Goal: Task Accomplishment & Management: Manage account settings

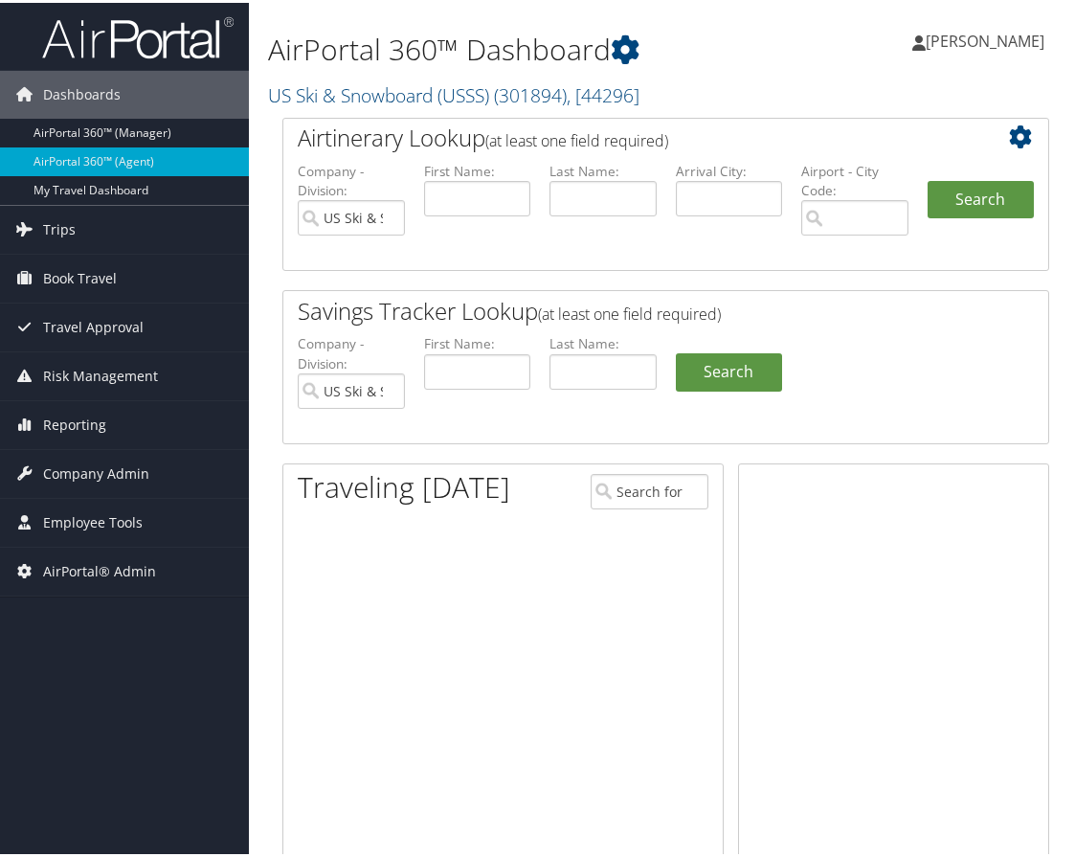
click at [365, 101] on link "US Ski & Snowboard (USSS) ( 301894 ) , [ 44296 ]" at bounding box center [453, 92] width 371 height 26
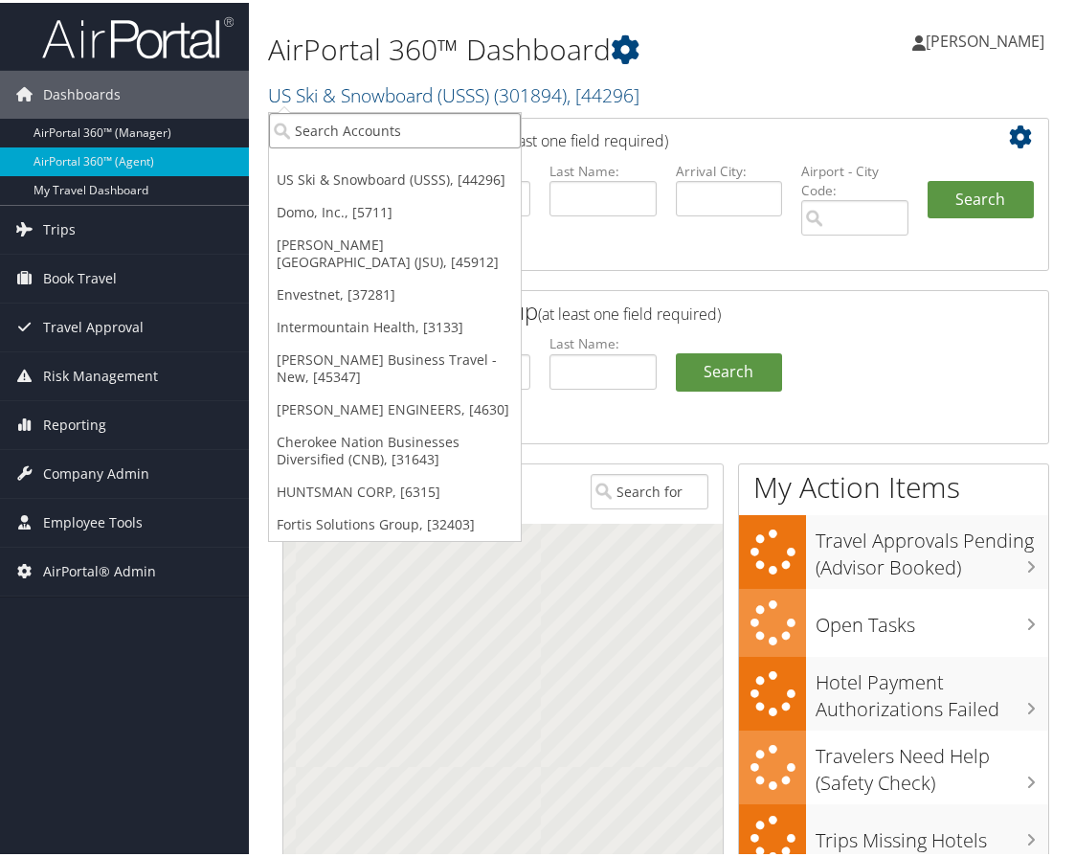
click at [371, 120] on input "search" at bounding box center [395, 127] width 252 height 35
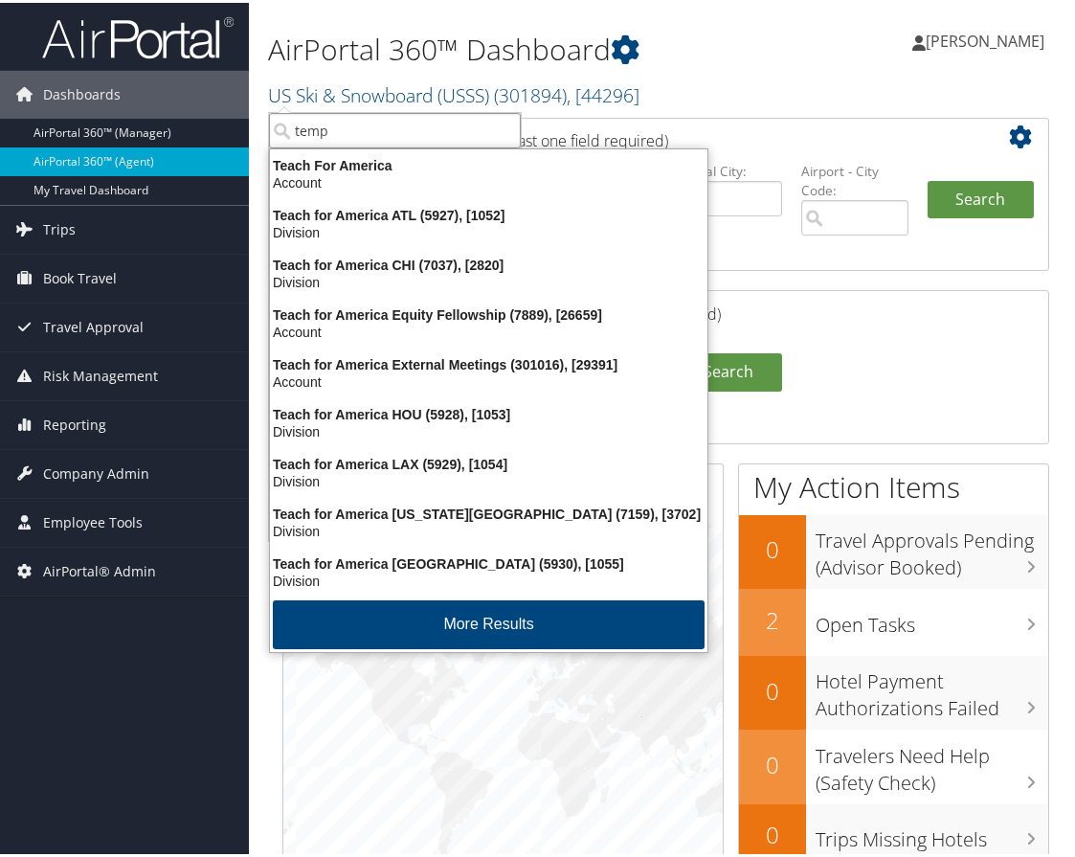
type input "templ"
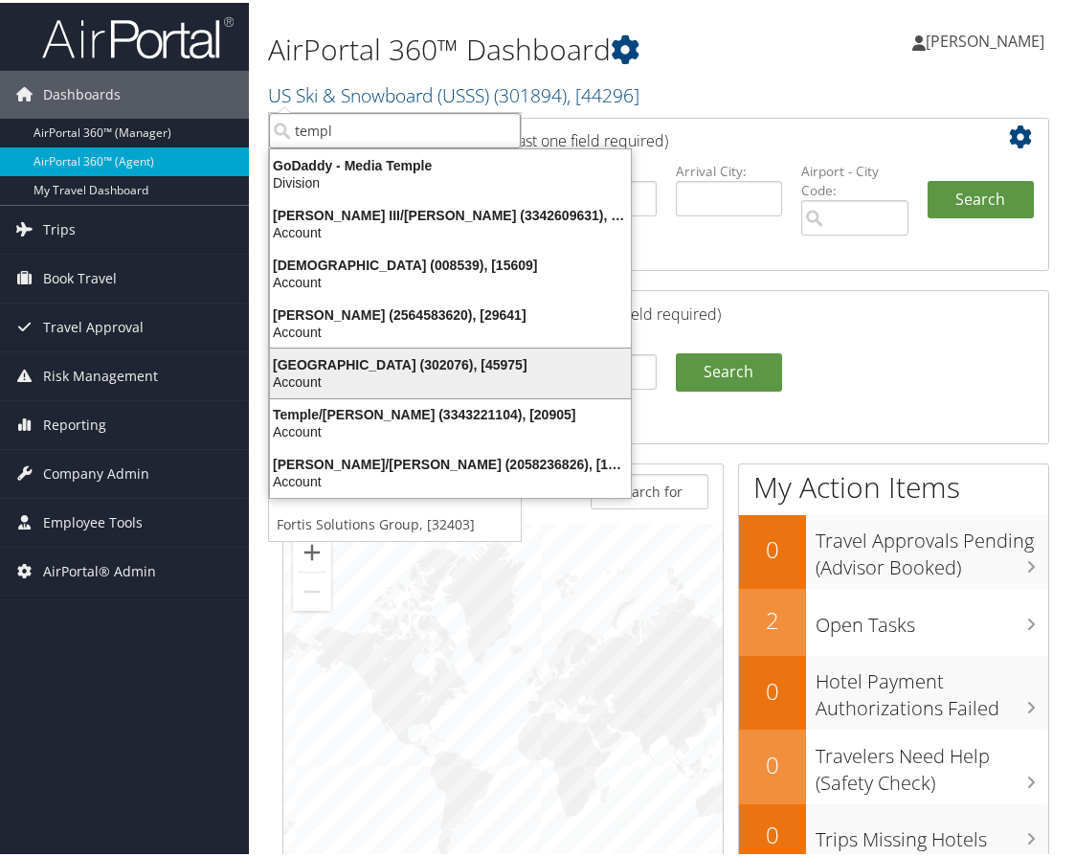
click at [400, 372] on div "Account" at bounding box center [451, 379] width 384 height 17
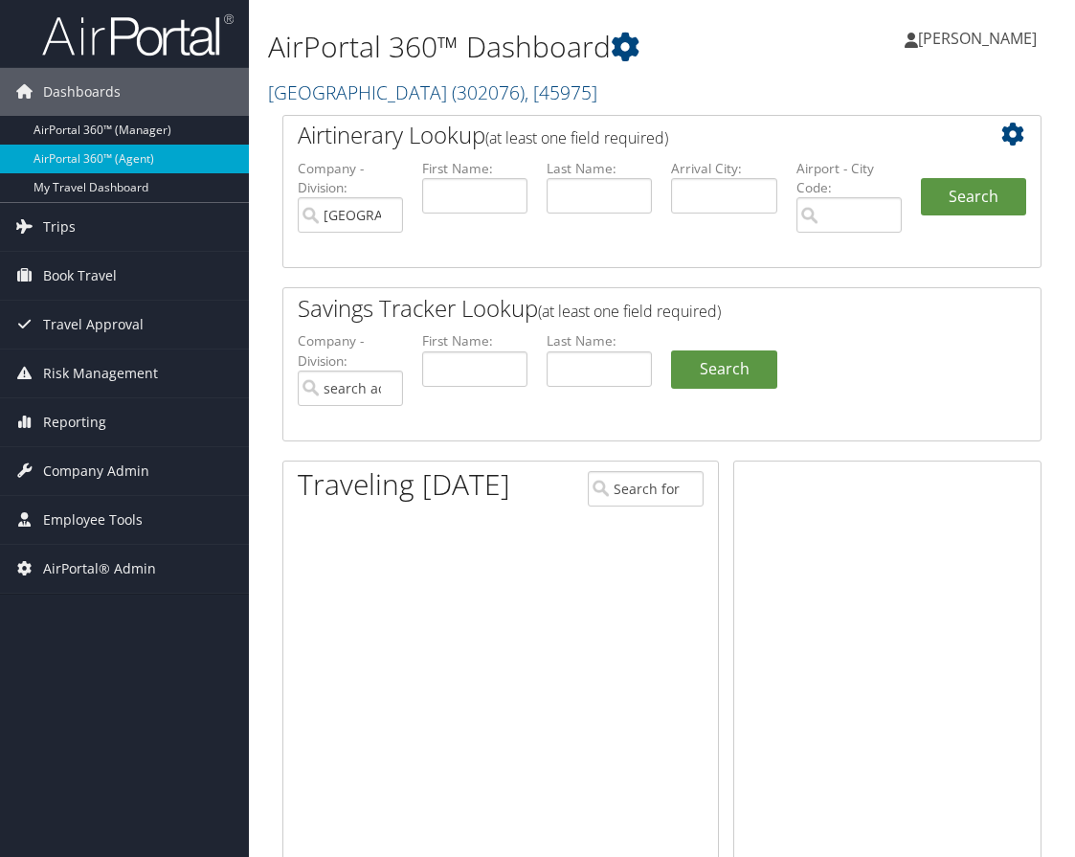
type input "Temple University"
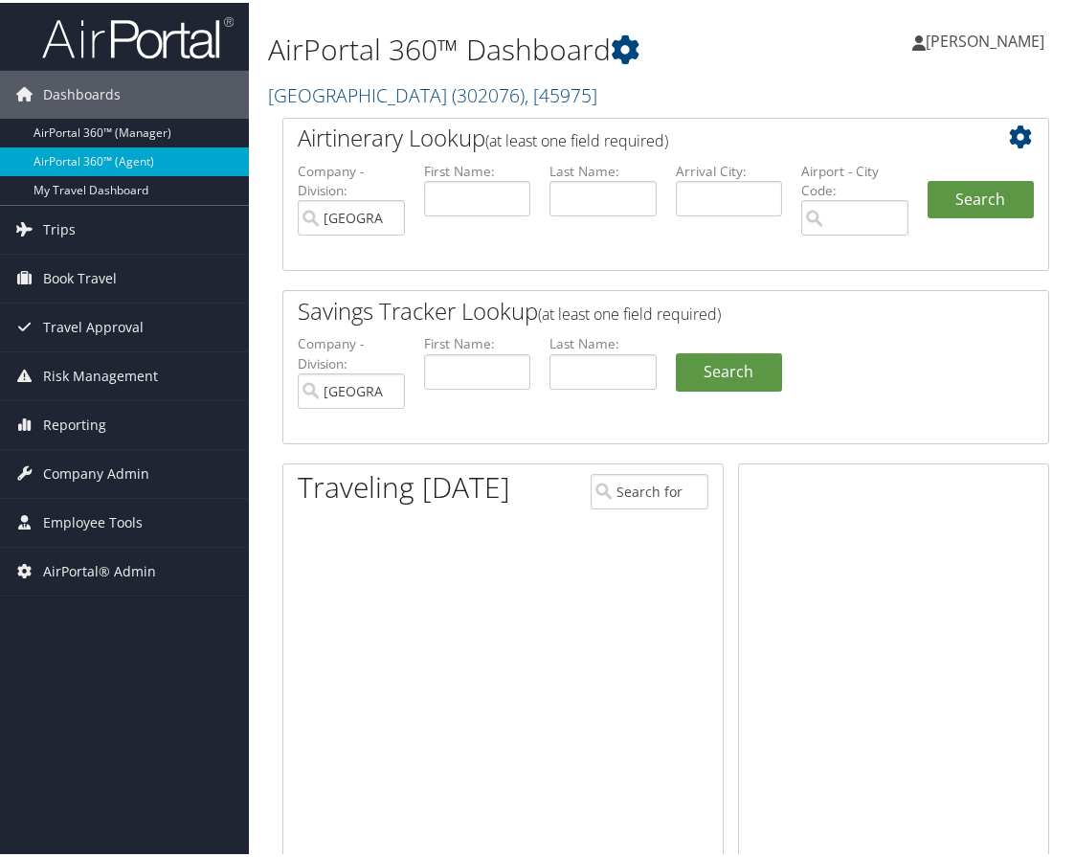
click at [112, 462] on span "Company Admin" at bounding box center [96, 471] width 106 height 48
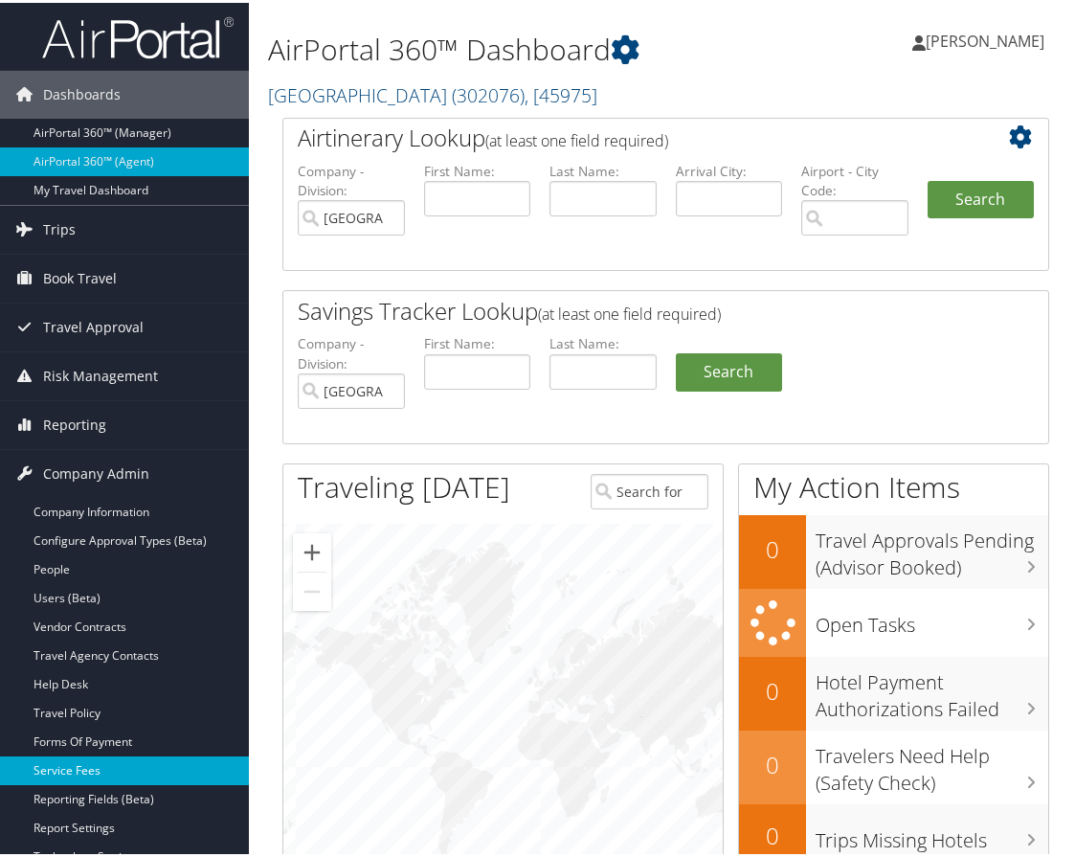
click at [120, 771] on link "Service Fees" at bounding box center [124, 768] width 249 height 29
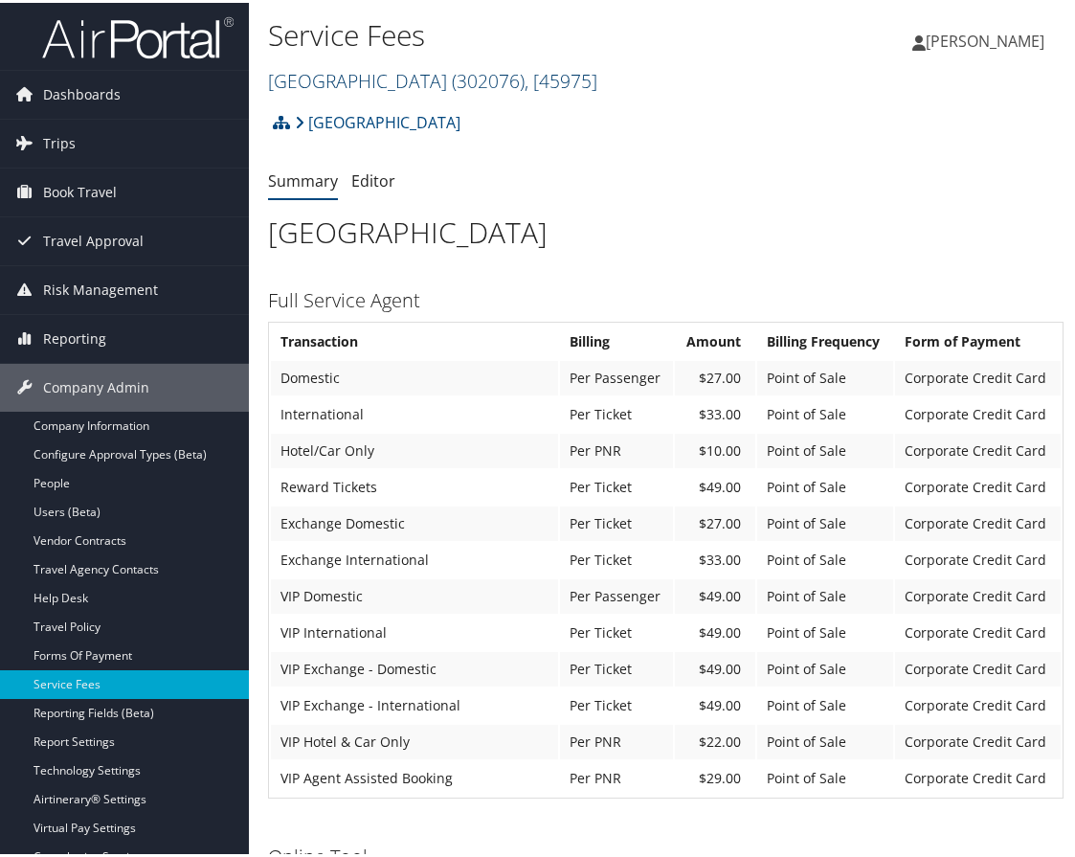
click at [370, 77] on link "Temple University ( 302076 ) , [ 45975 ]" at bounding box center [432, 78] width 329 height 26
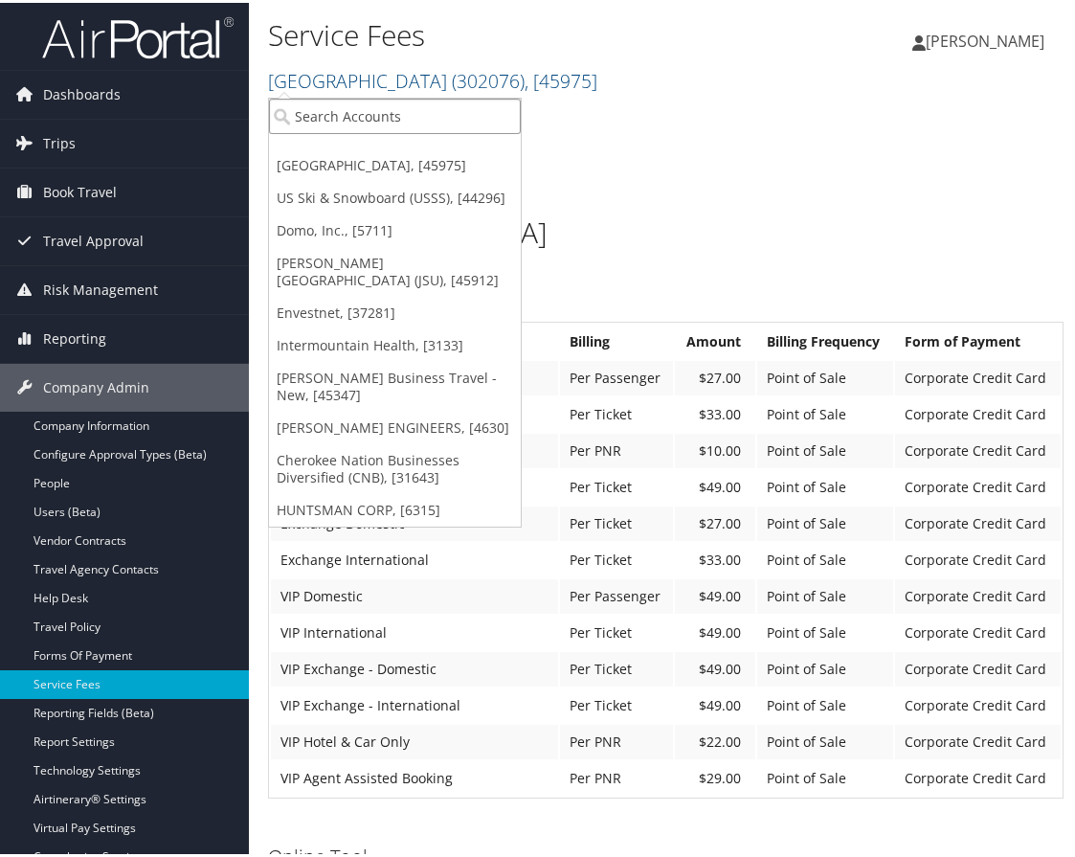
click at [364, 117] on input "search" at bounding box center [395, 113] width 252 height 35
type input "swire"
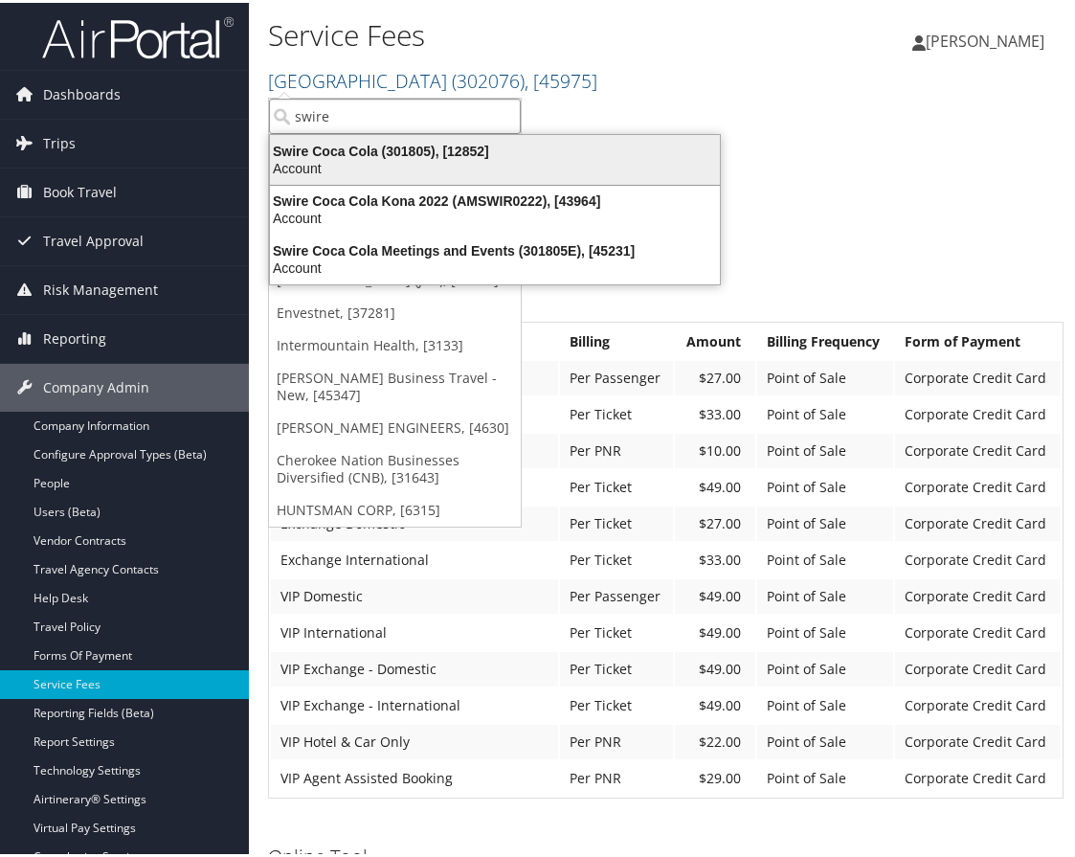
click at [382, 154] on div "Swire Coca Cola (301805), [12852]" at bounding box center [495, 148] width 473 height 17
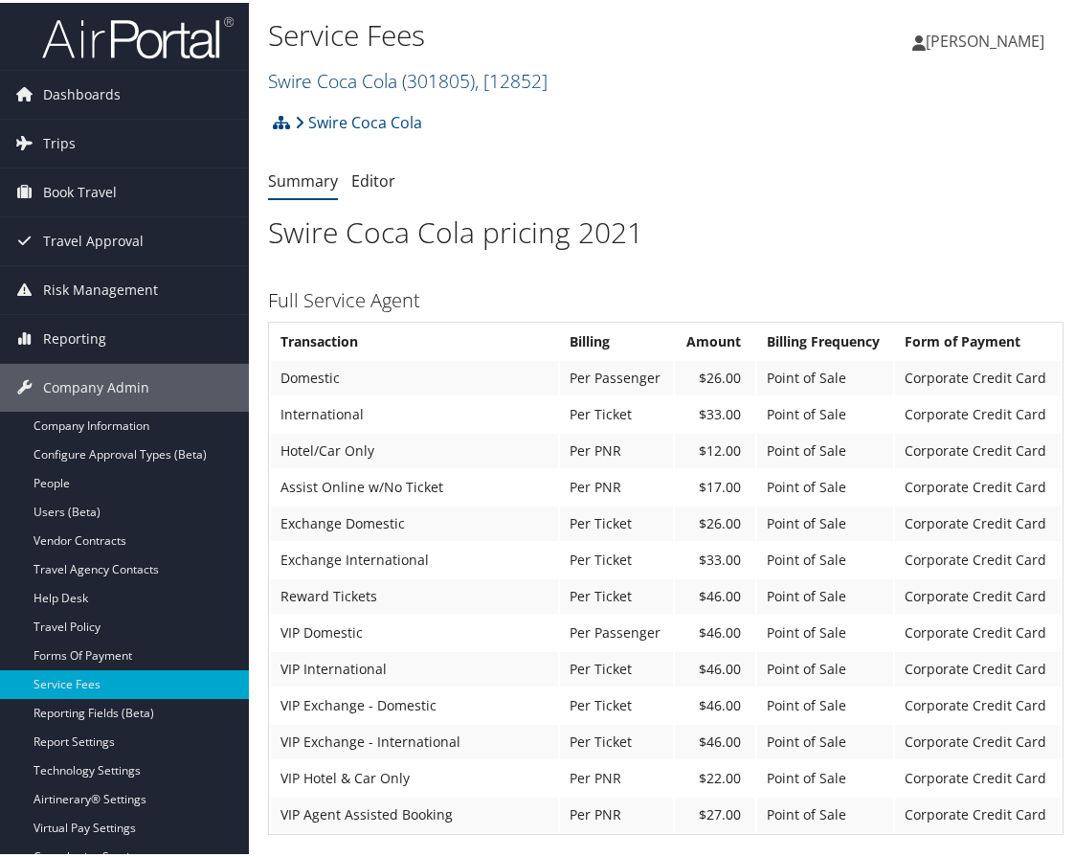
click at [386, 84] on link "Swire Coca Cola ( 301805 ) , [ 12852 ]" at bounding box center [408, 78] width 280 height 26
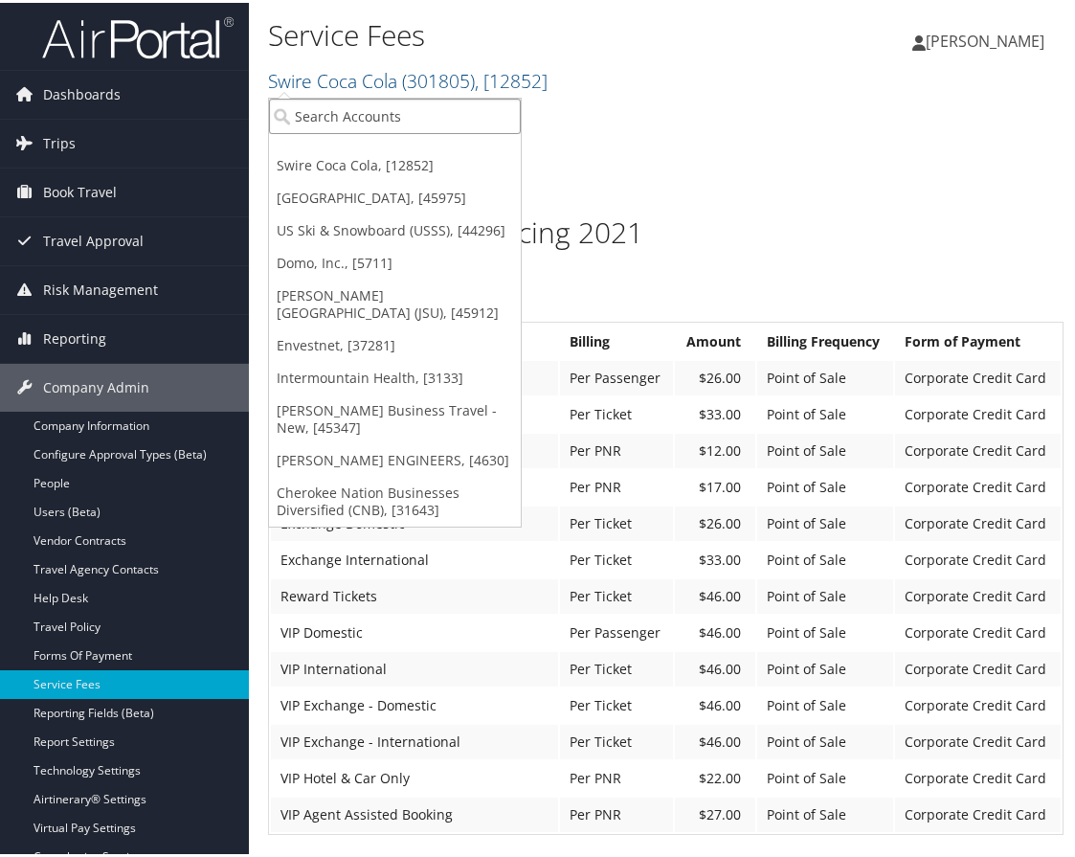
click at [376, 111] on input "search" at bounding box center [395, 113] width 252 height 35
type input "meri"
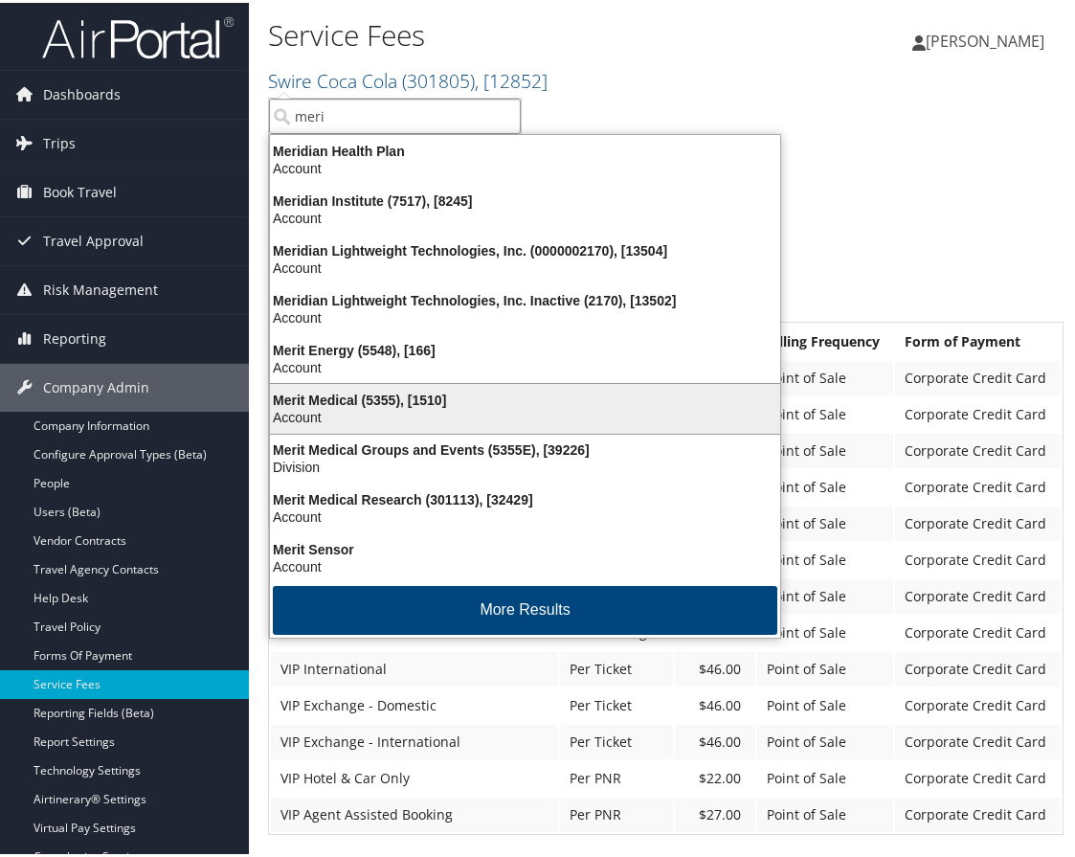
click at [393, 391] on div "Merit Medical (5355), [1510]" at bounding box center [525, 397] width 533 height 17
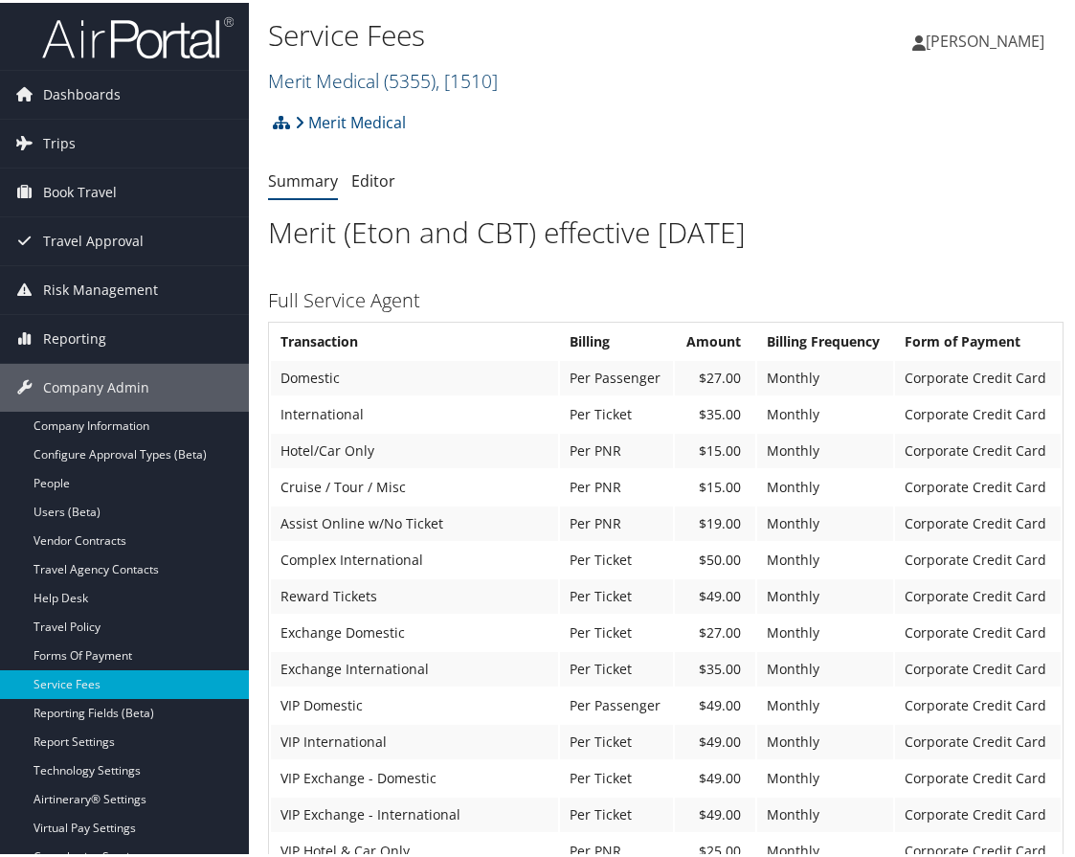
click at [392, 79] on span "( 5355 )" at bounding box center [410, 78] width 52 height 26
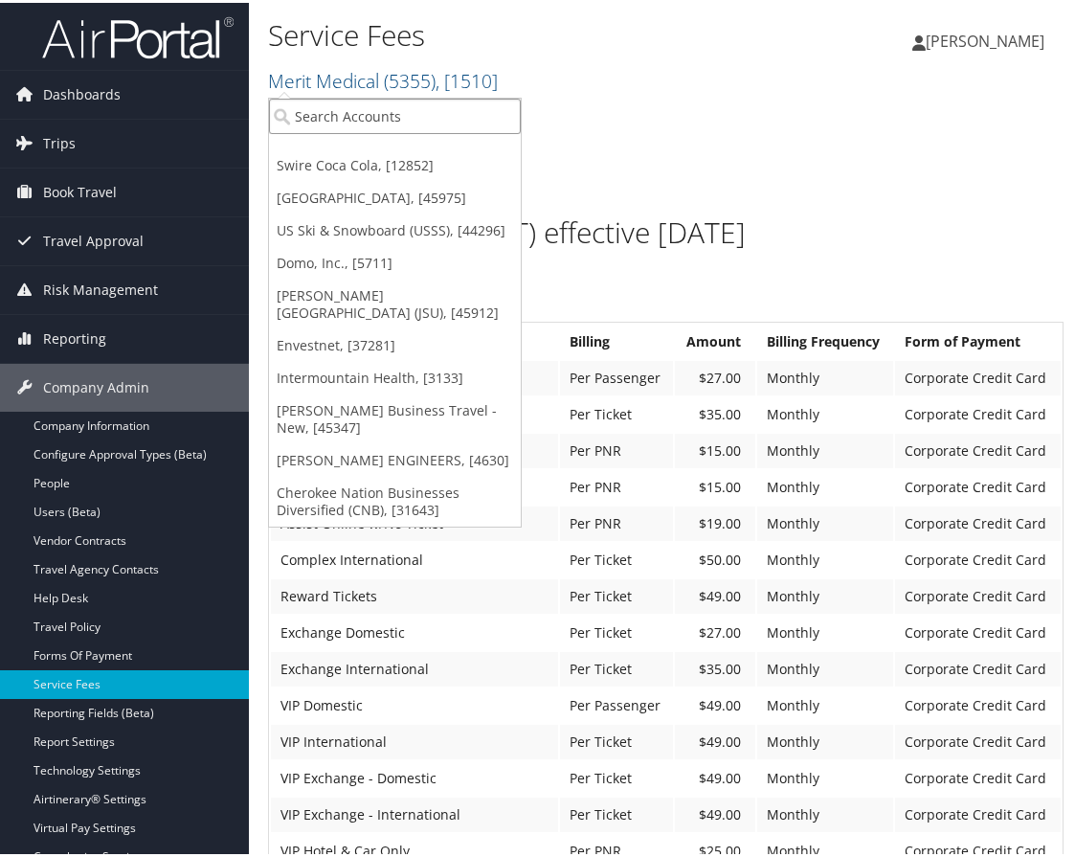
click at [393, 121] on input "search" at bounding box center [395, 113] width 252 height 35
type input "youni"
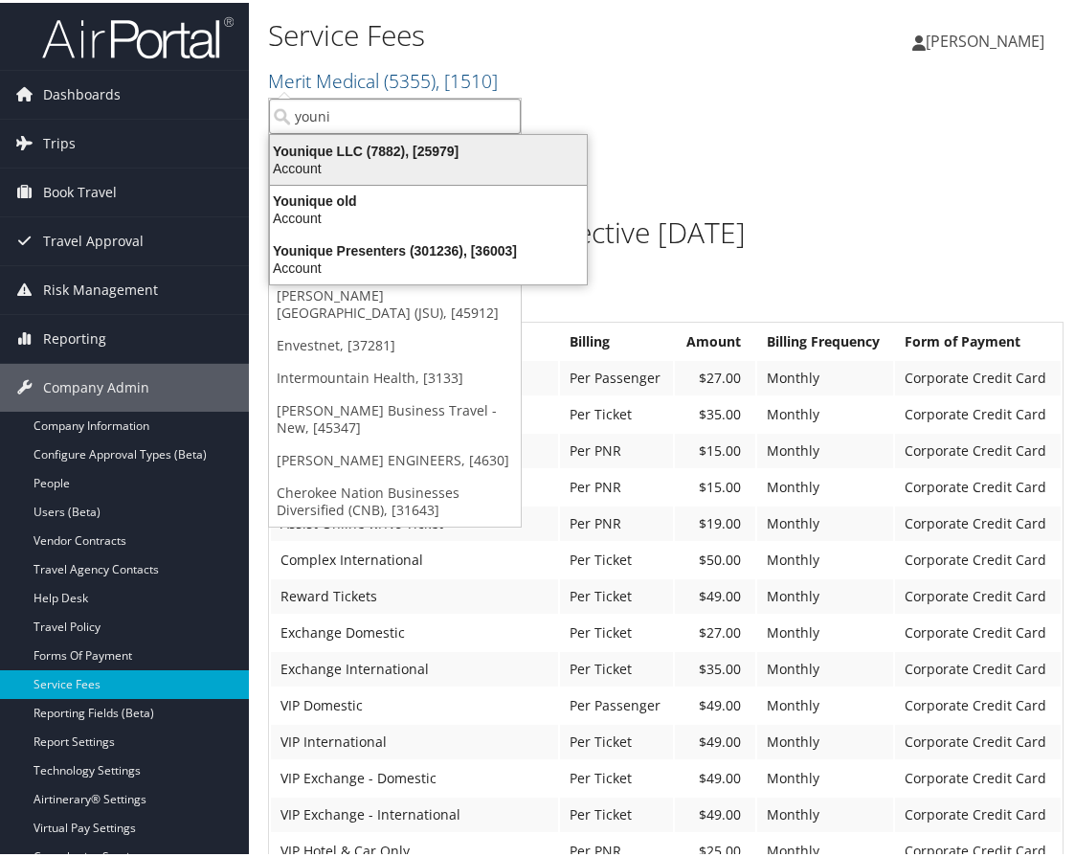
click at [390, 160] on div "Account" at bounding box center [429, 165] width 340 height 17
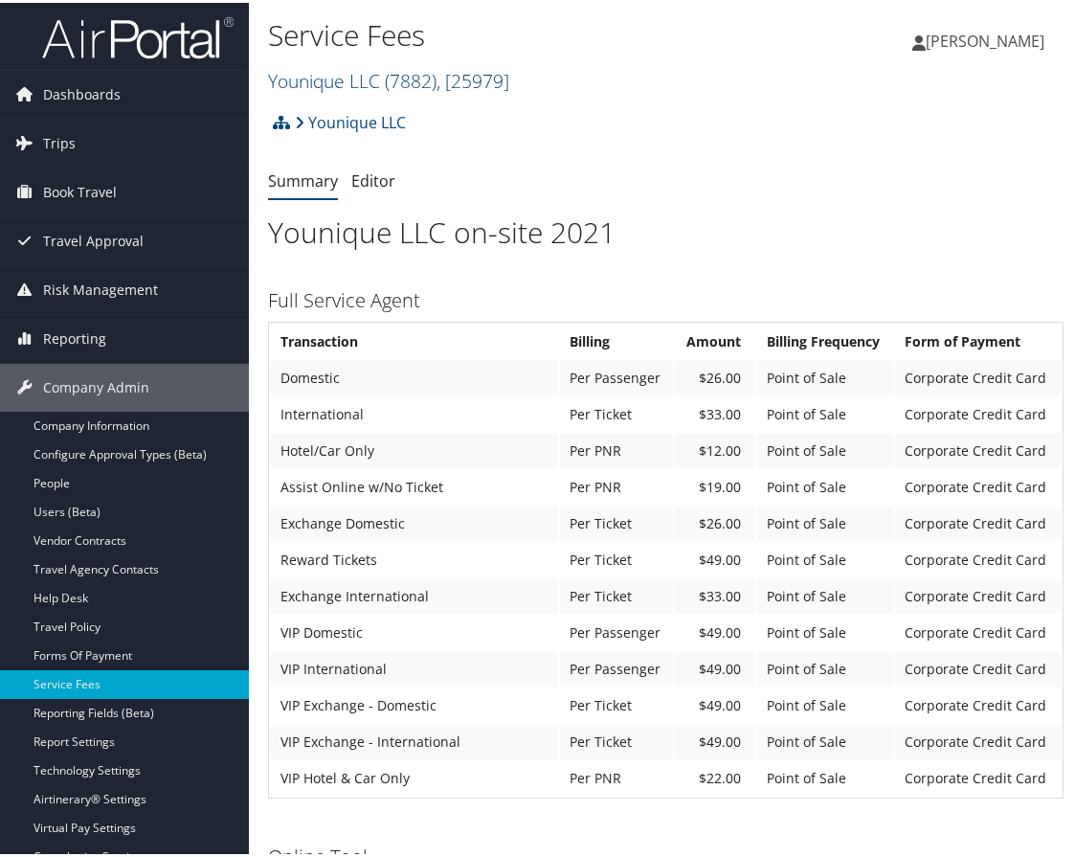
click at [381, 82] on link "Younique LLC ( 7882 ) , [ 25979 ]" at bounding box center [388, 78] width 241 height 26
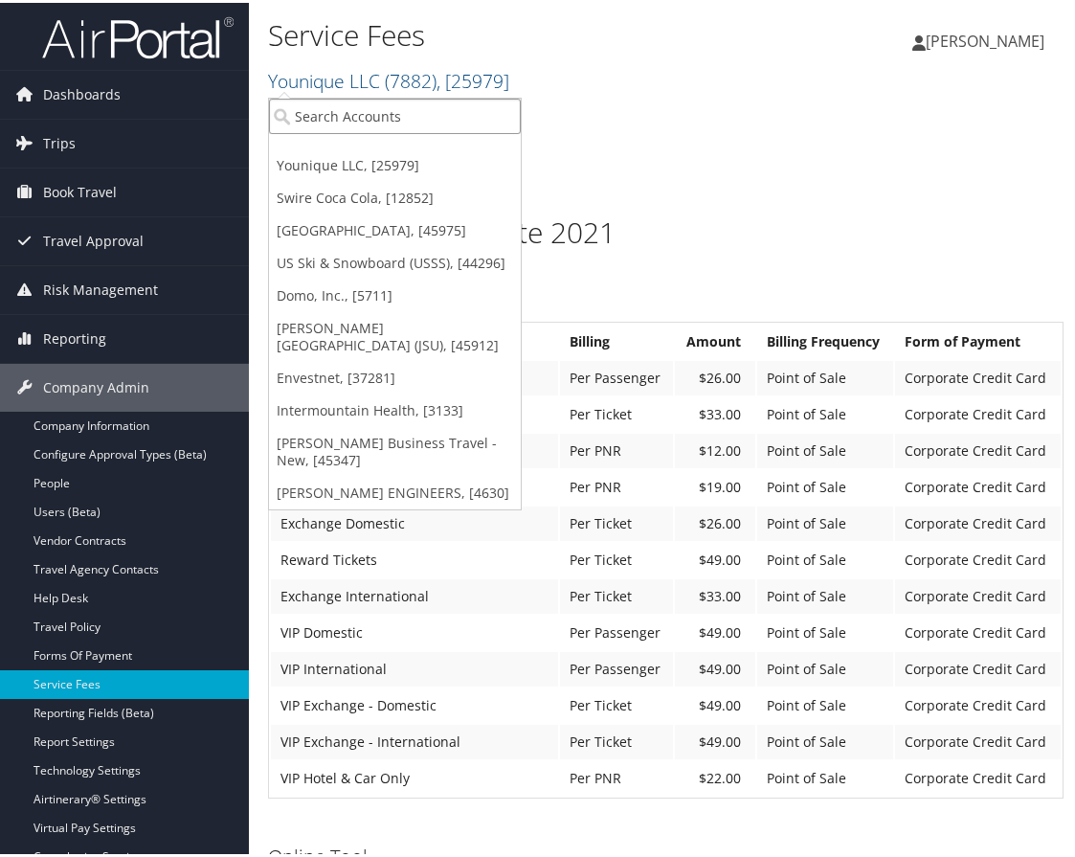
click at [398, 121] on input "search" at bounding box center [395, 113] width 252 height 35
click at [410, 97] on input "search" at bounding box center [395, 113] width 252 height 35
type input "domo"
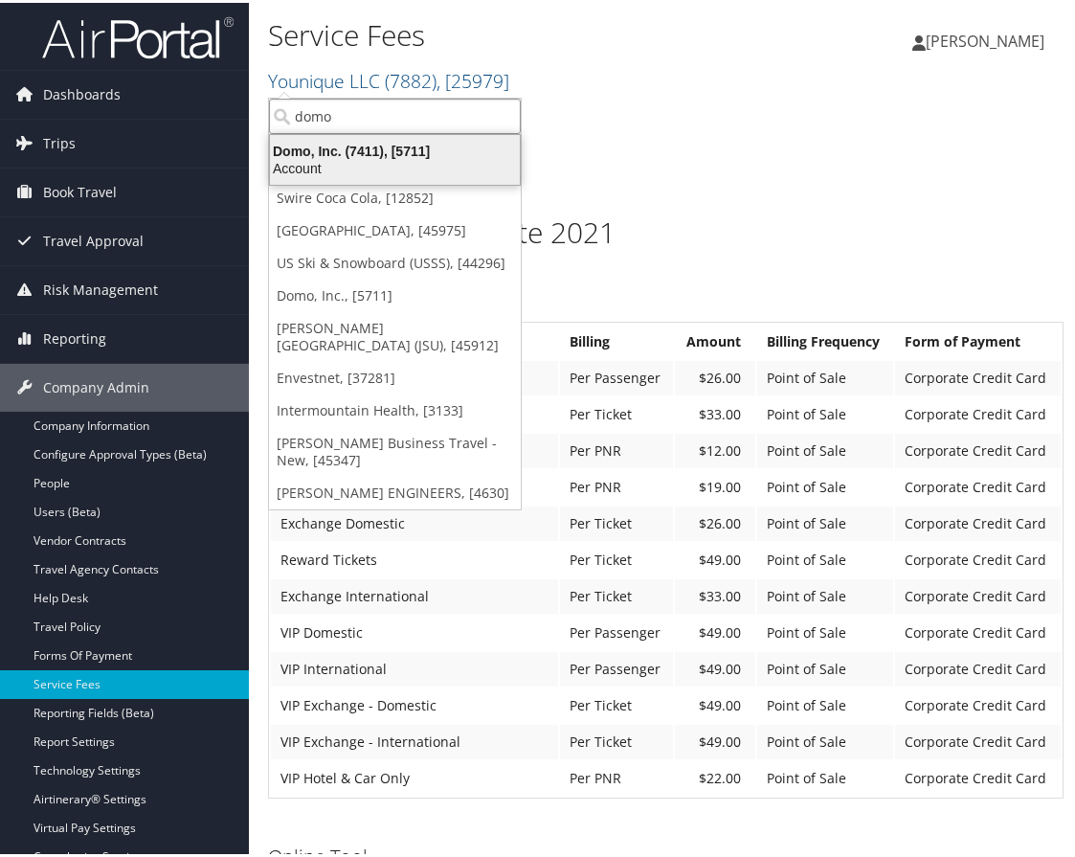
click at [418, 163] on div "Account" at bounding box center [395, 165] width 273 height 17
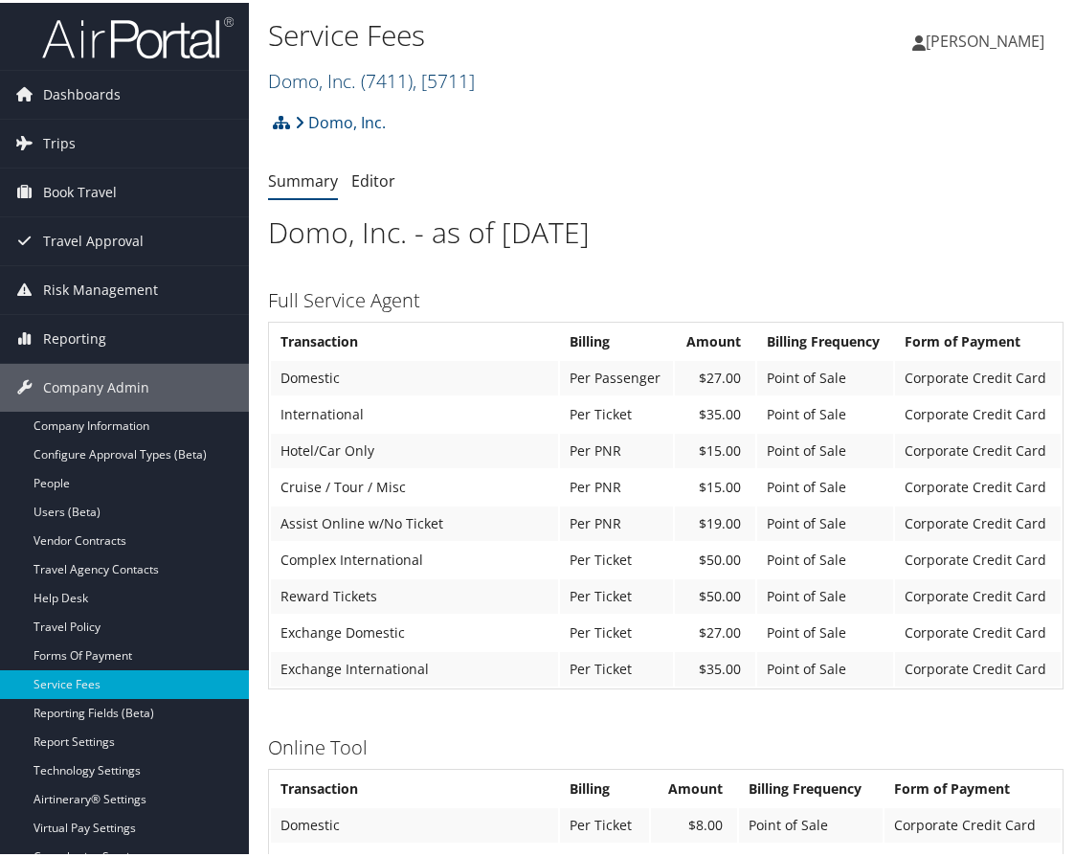
click at [427, 77] on span ", [ 5711 ]" at bounding box center [444, 78] width 62 height 26
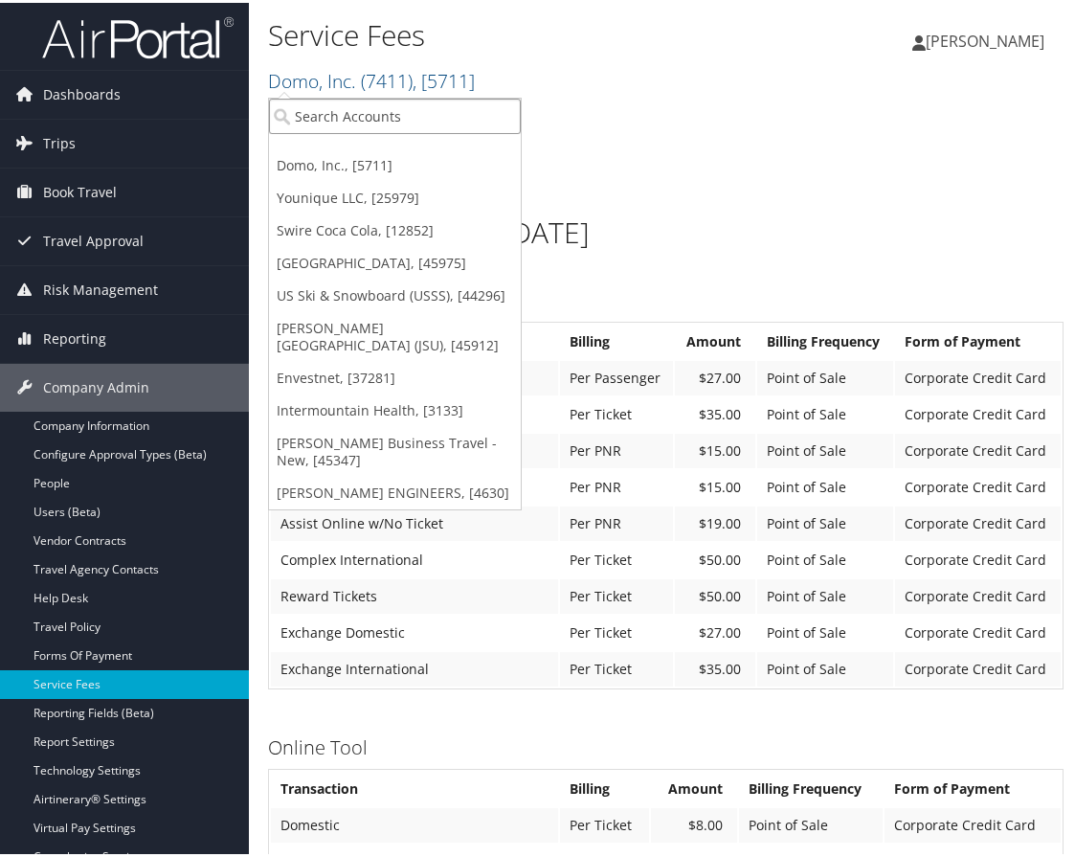
click at [395, 113] on input "search" at bounding box center [395, 113] width 252 height 35
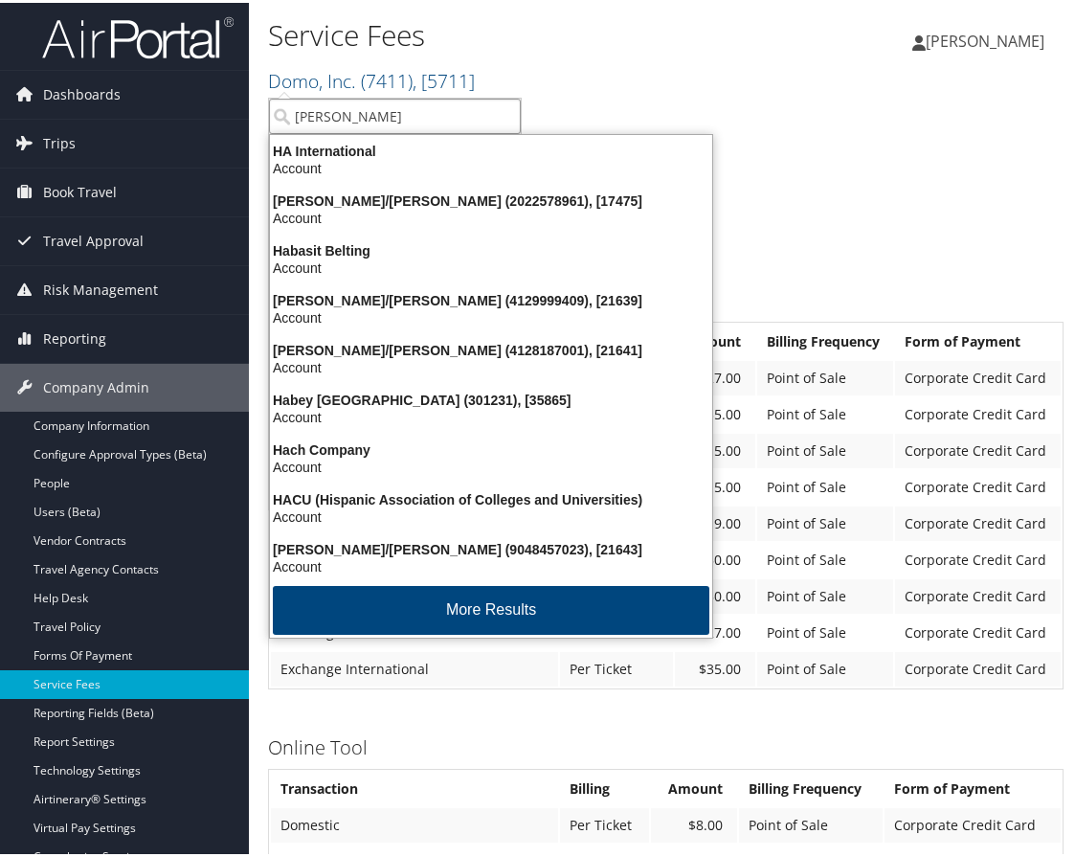
type input "hager"
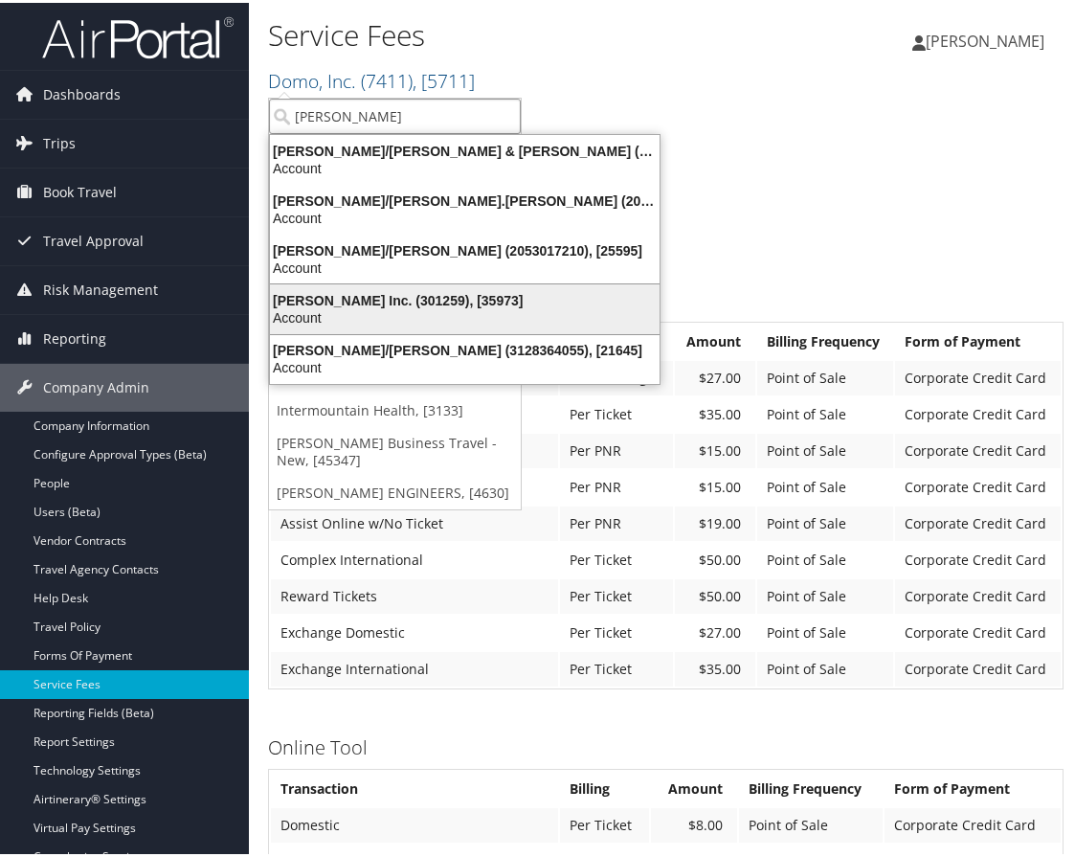
click at [374, 298] on div "Hagerty Inc. (301259), [35973]" at bounding box center [465, 297] width 413 height 17
